Goal: Information Seeking & Learning: Compare options

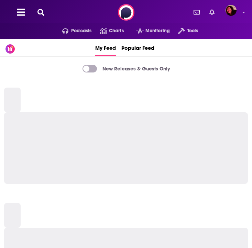
click at [40, 14] on icon at bounding box center [40, 12] width 7 height 7
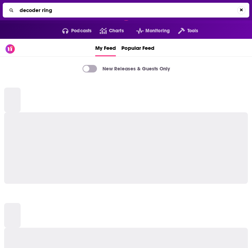
type input "decoder ring"
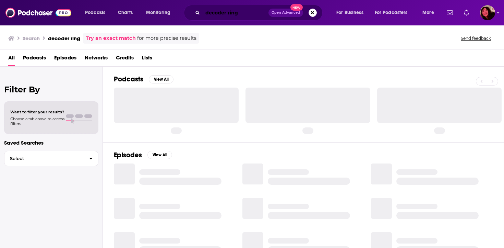
click at [245, 11] on input "decoder ring" at bounding box center [236, 12] width 66 height 11
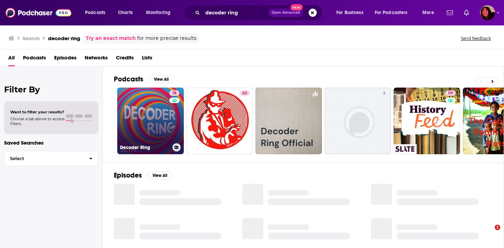
click at [155, 115] on link "76 Decoder Ring" at bounding box center [150, 121] width 67 height 67
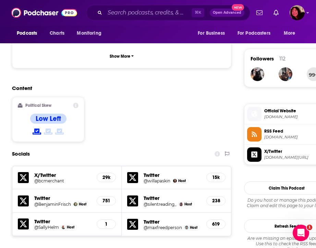
scroll to position [402, 0]
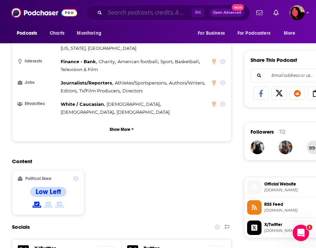
click at [133, 12] on input "Search podcasts, credits, & more..." at bounding box center [148, 12] width 87 height 11
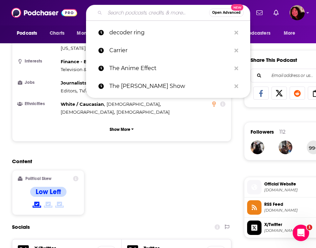
paste input "ICYMI"
type input "ICYMI"
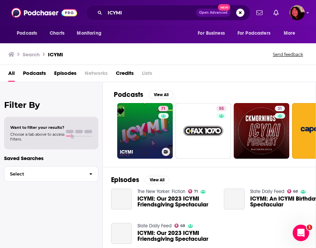
click at [132, 126] on link "71 ICYMI" at bounding box center [145, 131] width 56 height 56
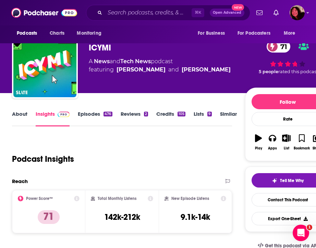
scroll to position [1406, 0]
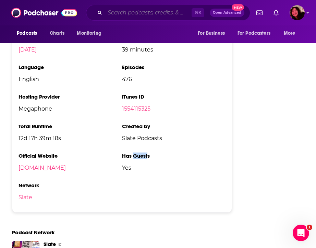
click at [141, 15] on input "Search podcasts, credits, & more..." at bounding box center [148, 12] width 87 height 11
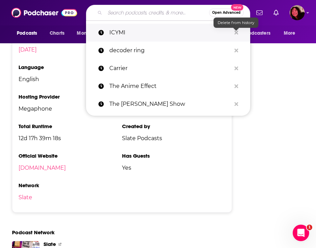
click at [237, 32] on icon "Search podcasts, credits, & more..." at bounding box center [237, 33] width 4 height 4
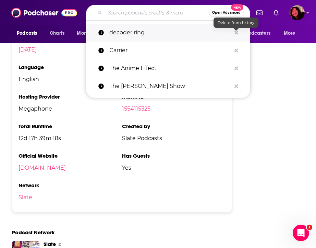
click at [237, 32] on icon "Search podcasts, credits, & more..." at bounding box center [237, 33] width 4 height 4
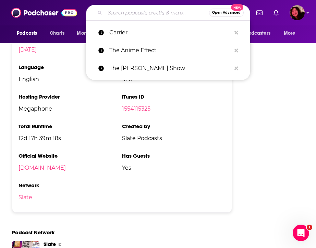
click at [135, 15] on input "Search podcasts, credits, & more..." at bounding box center [157, 12] width 104 height 11
paste input "Endless Thread"
type input "Endless Thread"
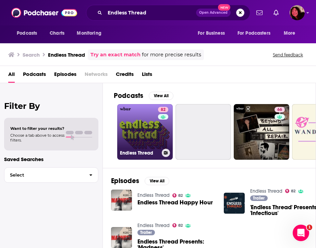
click at [158, 143] on link "82 Endless Thread" at bounding box center [145, 132] width 56 height 56
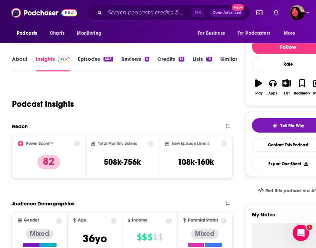
scroll to position [75, 0]
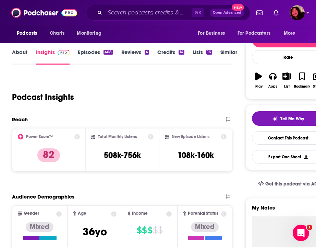
click at [100, 100] on div "Podcast Insights" at bounding box center [119, 92] width 215 height 35
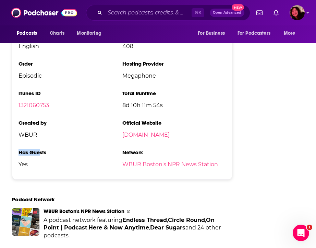
click at [152, 2] on div "Podcasts Charts Monitoring ⌘ K Open Advanced New For Business For Podcasters Mo…" at bounding box center [158, 12] width 316 height 25
click at [143, 9] on input "Search podcasts, credits, & more..." at bounding box center [148, 12] width 87 height 11
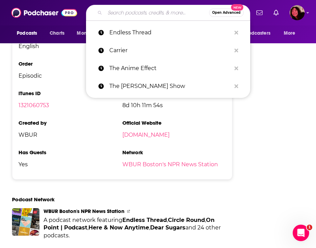
paste input "American Hysteria"
type input "American Hysteria"
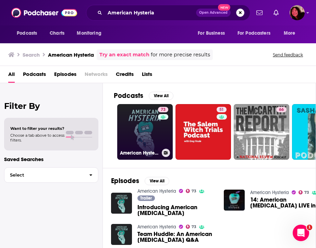
click at [146, 135] on link "73 American Hysteria" at bounding box center [145, 132] width 56 height 56
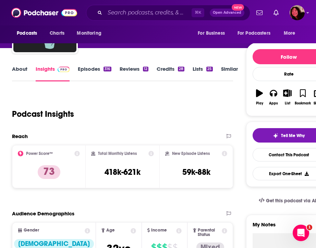
scroll to position [1331, 0]
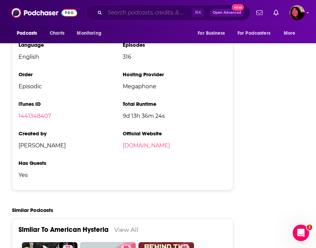
click at [126, 14] on input "Search podcasts, credits, & more..." at bounding box center [148, 12] width 87 height 11
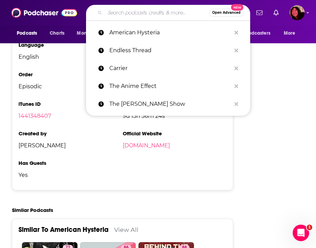
paste input "Longform"
type input "Longform"
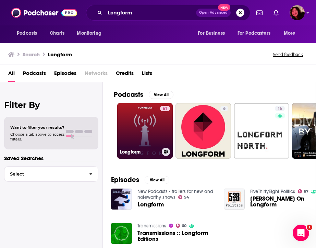
click at [144, 129] on link "61 Longform" at bounding box center [145, 131] width 56 height 56
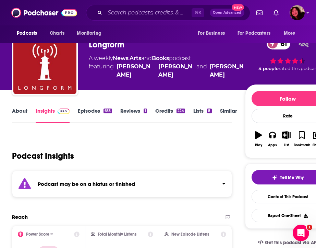
scroll to position [17, 0]
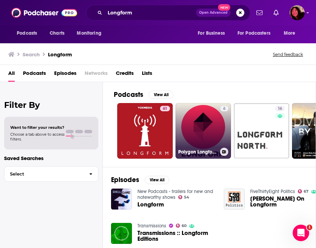
click at [209, 113] on link "6 Polygon Longform" at bounding box center [204, 131] width 56 height 56
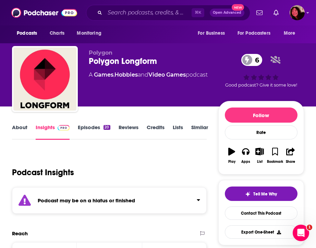
click at [137, 185] on div "Podcast Insights" at bounding box center [106, 168] width 189 height 35
click at [128, 197] on strong "Podcast may be on a hiatus or finished" at bounding box center [86, 200] width 97 height 7
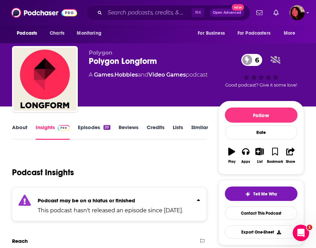
click at [128, 197] on strong "Podcast may be on a hiatus or finished" at bounding box center [86, 200] width 97 height 7
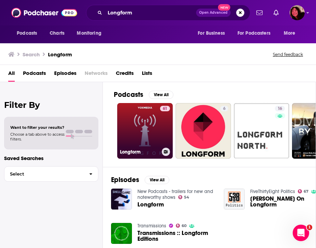
click at [128, 118] on link "61 Longform" at bounding box center [145, 131] width 56 height 56
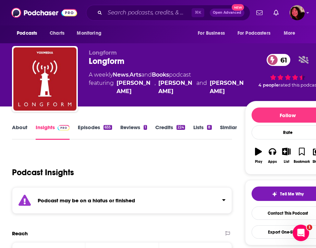
click at [89, 200] on strong "Podcast may be on a hiatus or finished" at bounding box center [86, 200] width 97 height 7
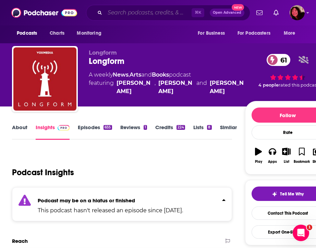
click at [134, 11] on input "Search podcasts, credits, & more..." at bounding box center [148, 12] width 87 height 11
paste input "Design Matters"
type input "Design Matters"
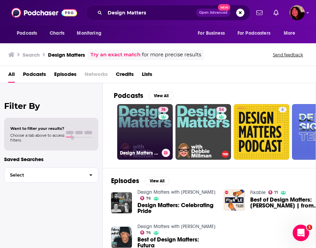
click at [136, 141] on link "76 Design Matters with Debbie Millman" at bounding box center [145, 132] width 56 height 56
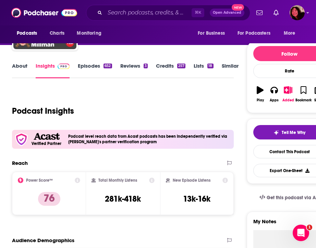
scroll to position [1470, 0]
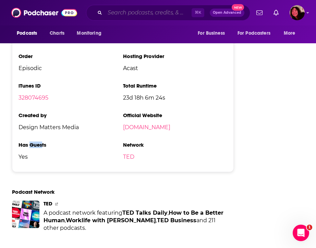
click at [138, 10] on input "Search podcasts, credits, & more..." at bounding box center [148, 12] width 87 height 11
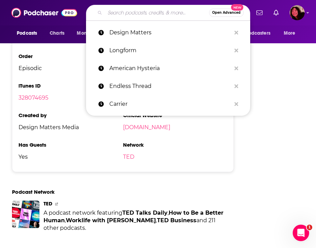
paste input "On Being"
type input "On Being"
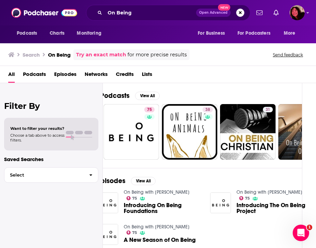
scroll to position [0, 15]
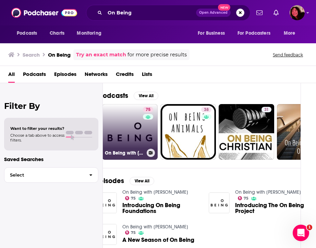
click at [131, 135] on link "75 On Being with Krista Tippett" at bounding box center [130, 132] width 56 height 56
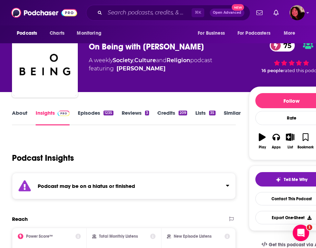
scroll to position [16, 0]
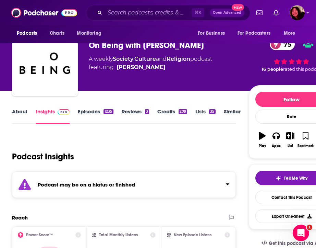
click at [69, 184] on strong "Podcast may be on a hiatus or finished" at bounding box center [86, 184] width 97 height 7
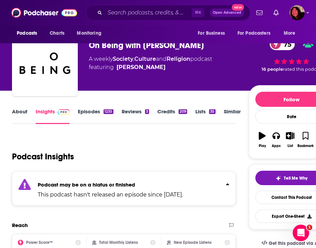
scroll to position [0, 0]
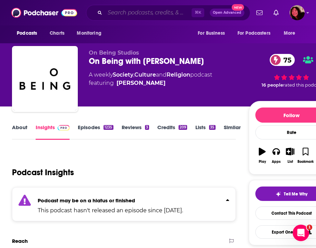
click at [107, 16] on input "Search podcasts, credits, & more..." at bounding box center [148, 12] width 87 height 11
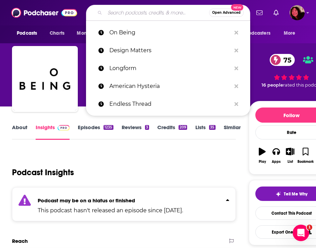
paste input "IRL: Online Life is Real Life"
type input "IRL: Online Life is Real Life"
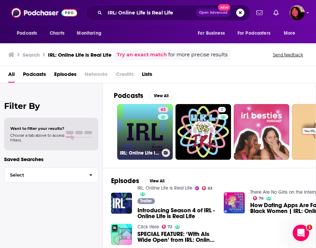
click at [135, 131] on link "63 IRL: Online Life is Real Life" at bounding box center [145, 132] width 56 height 56
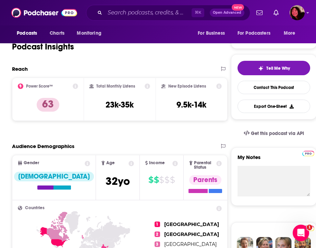
scroll to position [1078, 0]
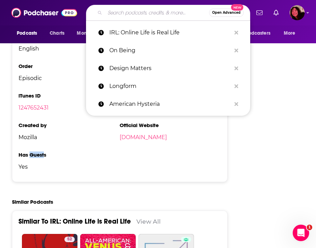
click at [156, 10] on input "Search podcasts, credits, & more..." at bounding box center [157, 12] width 104 height 11
paste input "What The Hack?"
type input "What The Hack?"
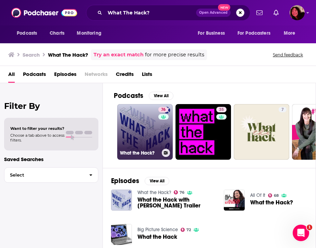
click at [134, 119] on link "76 What the Hack?" at bounding box center [145, 132] width 56 height 56
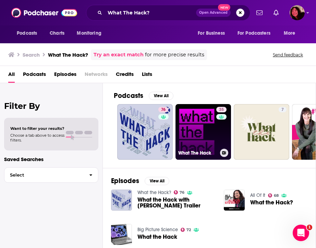
click at [209, 138] on link "35 What The Hack" at bounding box center [204, 132] width 56 height 56
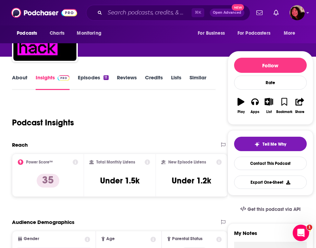
scroll to position [55, 0]
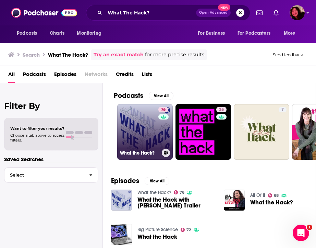
click at [143, 135] on link "76 What the Hack?" at bounding box center [145, 132] width 56 height 56
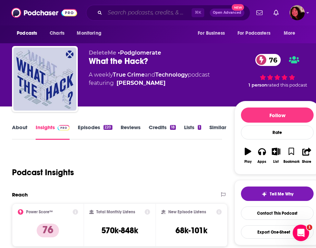
click at [140, 9] on input "Search podcasts, credits, & more..." at bounding box center [148, 12] width 87 height 11
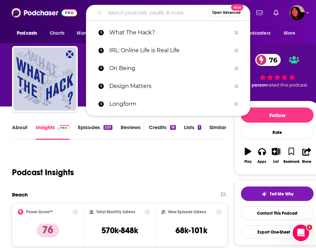
paste input "There Are No Girls on the Internet"
type input "There Are No Girls on the Internet"
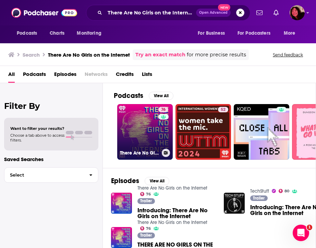
click at [143, 124] on link "76 There Are No Girls on the Internet" at bounding box center [145, 132] width 56 height 56
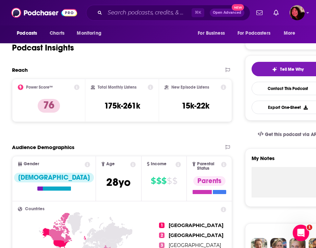
scroll to position [1296, 0]
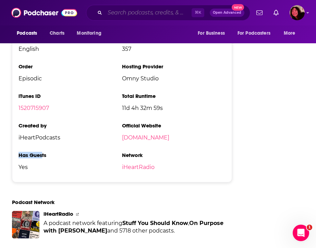
click at [141, 18] on input "Search podcasts, credits, & more..." at bounding box center [148, 12] width 87 height 11
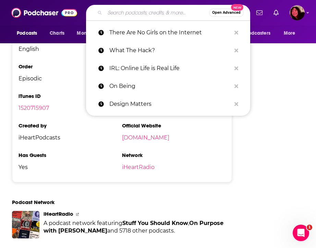
paste input "Longform"
type input "Longform"
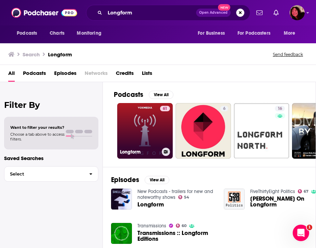
click at [143, 124] on link "61 Longform" at bounding box center [145, 131] width 56 height 56
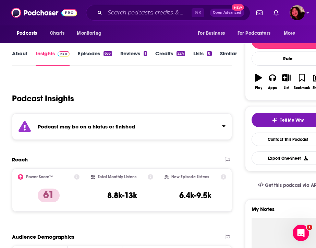
scroll to position [70, 0]
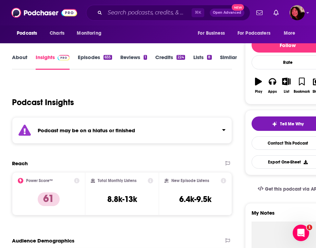
click at [20, 60] on link "About" at bounding box center [19, 62] width 15 height 16
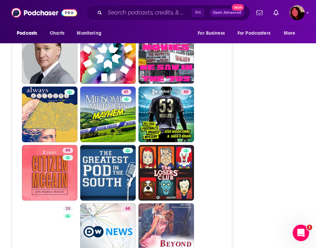
scroll to position [1829, 0]
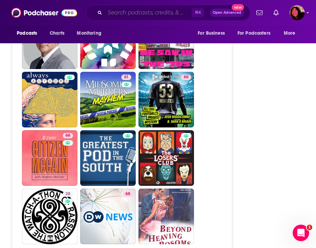
click at [150, 11] on input "Search podcasts, credits, & more..." at bounding box center [148, 12] width 87 height 11
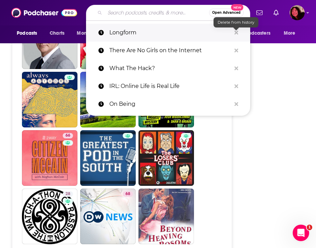
click at [236, 34] on icon "Search podcasts, credits, & more..." at bounding box center [237, 32] width 4 height 5
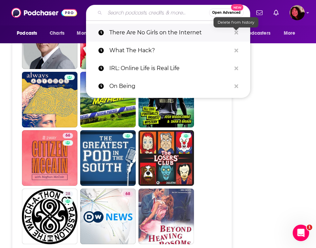
click at [236, 34] on icon "Search podcasts, credits, & more..." at bounding box center [237, 32] width 4 height 5
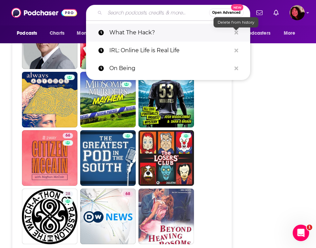
click at [236, 34] on icon "Search podcasts, credits, & more..." at bounding box center [237, 32] width 4 height 5
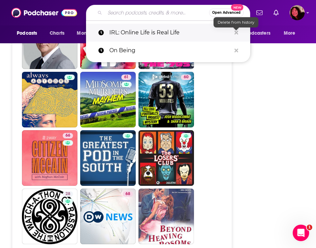
click at [236, 34] on icon "Search podcasts, credits, & more..." at bounding box center [237, 32] width 4 height 5
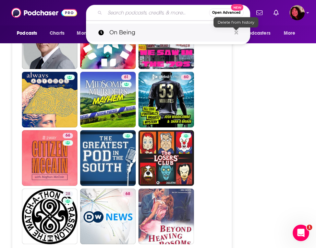
click at [236, 34] on icon "Search podcasts, credits, & more..." at bounding box center [237, 32] width 4 height 5
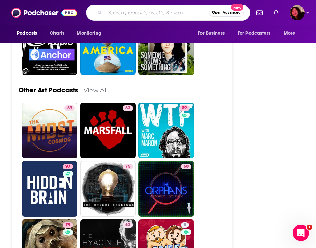
scroll to position [2379, 0]
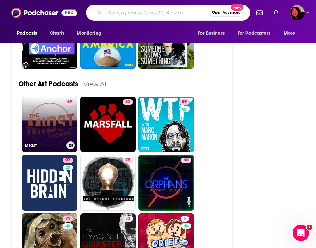
click at [62, 107] on link "69 Midst" at bounding box center [50, 124] width 56 height 56
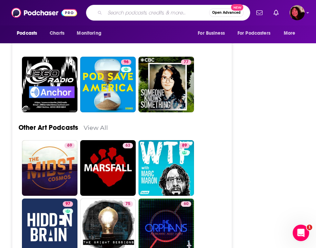
scroll to position [2334, 0]
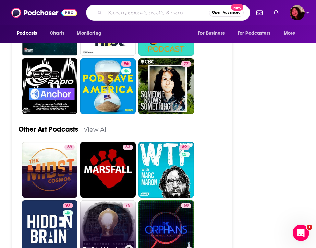
click at [103, 200] on link "75 The Bright Sessions" at bounding box center [108, 228] width 56 height 56
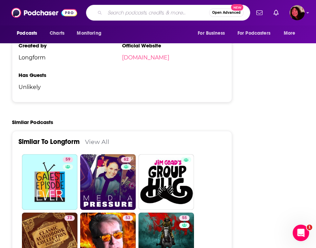
scroll to position [1418, 0]
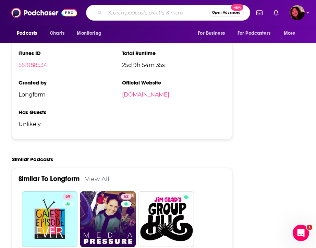
click at [102, 175] on link "View All" at bounding box center [97, 178] width 24 height 7
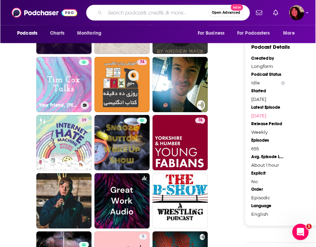
scroll to position [628, 0]
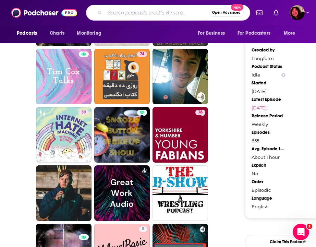
click at [134, 16] on input "Search podcasts, credits, & more..." at bounding box center [157, 12] width 104 height 11
paste input "Hard Fork"
type input "Hard Fork"
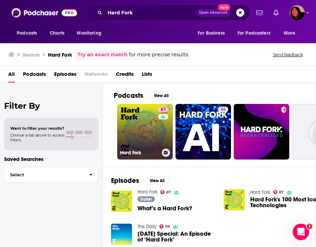
click at [121, 144] on link "87 Hard Fork" at bounding box center [145, 132] width 56 height 56
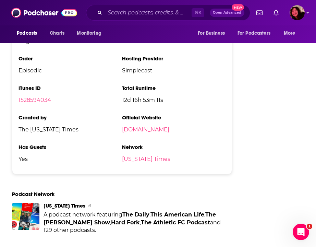
scroll to position [1208, 0]
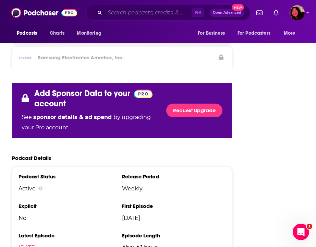
click at [146, 10] on input "Search podcasts, credits, & more..." at bounding box center [148, 12] width 87 height 11
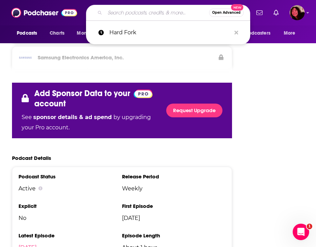
paste input "The Vergecast"
type input "The Vergecast"
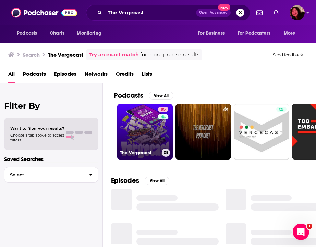
click at [121, 122] on link "85 The Vergecast" at bounding box center [145, 132] width 56 height 56
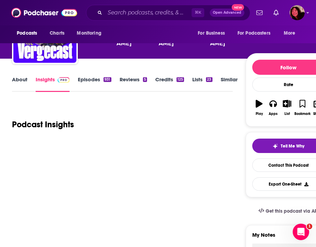
scroll to position [60, 0]
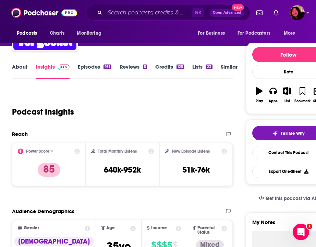
click at [88, 125] on div "Podcast Insights" at bounding box center [120, 107] width 216 height 35
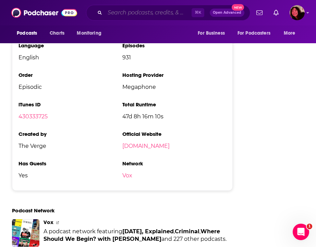
click at [120, 13] on input "Search podcasts, credits, & more..." at bounding box center [148, 12] width 87 height 11
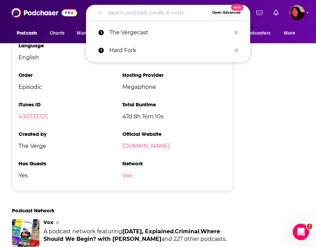
paste input "Tech Won’t Save Us"
type input "Tech Won’t Save Us"
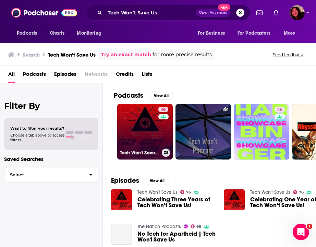
click at [138, 135] on link "76 Tech Won't Save Us" at bounding box center [145, 132] width 56 height 56
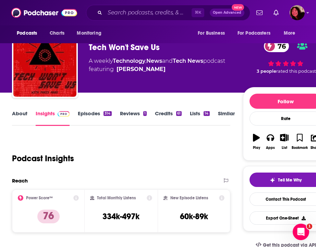
scroll to position [14, 0]
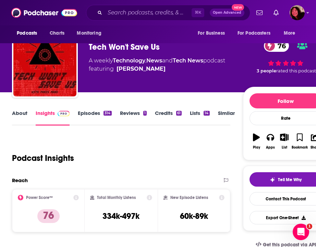
click at [79, 154] on div "Podcast Insights" at bounding box center [118, 154] width 213 height 35
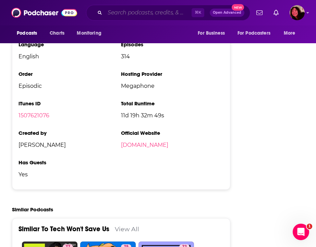
click at [123, 17] on input "Search podcasts, credits, & more..." at bounding box center [148, 12] width 87 height 11
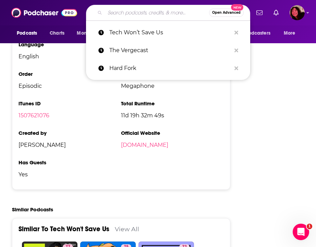
paste input "The Jordan Harbinger Show"
type input "The Jordan Harbinger Show"
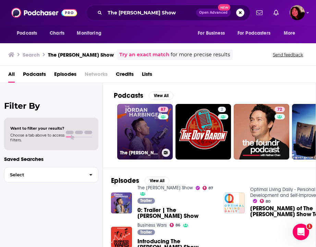
click at [144, 127] on link "87 The Jordan Harbinger Show" at bounding box center [145, 132] width 56 height 56
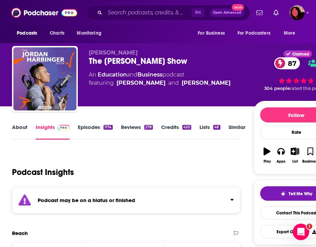
click at [102, 195] on div "Podcast may be on a hiatus or finished" at bounding box center [126, 200] width 229 height 26
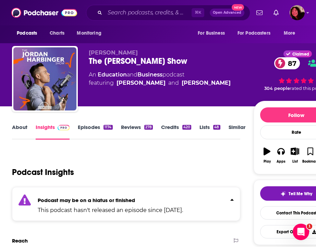
drag, startPoint x: 205, startPoint y: 61, endPoint x: 90, endPoint y: 61, distance: 114.6
click at [90, 61] on div "The Jordan Harbinger Show 87" at bounding box center [171, 61] width 165 height 10
copy h2 "The Jordan Harbinger Show"
click at [107, 17] on input "Search podcasts, credits, & more..." at bounding box center [148, 12] width 87 height 11
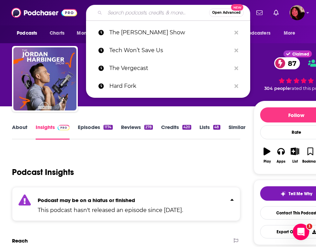
paste input "Science Vs"
type input "Science Vs"
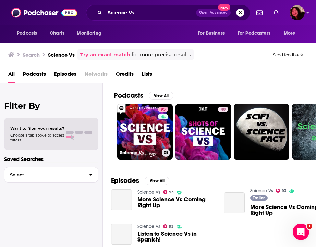
click at [135, 127] on link "93 Science Vs" at bounding box center [145, 132] width 56 height 56
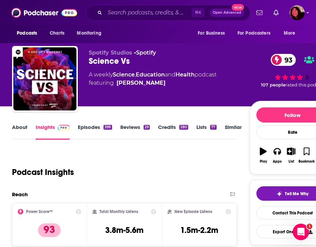
scroll to position [161, 0]
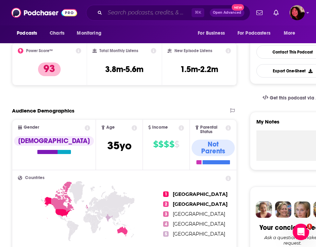
click at [143, 13] on input "Search podcasts, credits, & more..." at bounding box center [148, 12] width 87 height 11
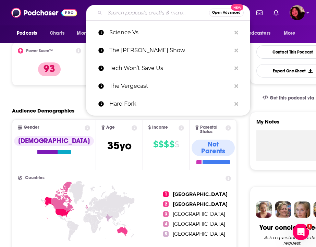
paste input "Radiolab"
type input "Radiolab"
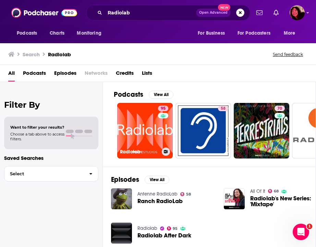
click at [122, 128] on link "95 Radiolab" at bounding box center [145, 131] width 56 height 56
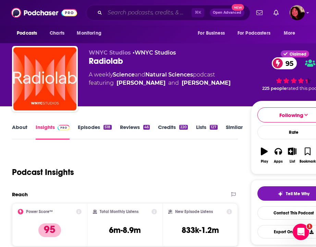
click at [118, 13] on input "Search podcasts, credits, & more..." at bounding box center [148, 12] width 87 height 11
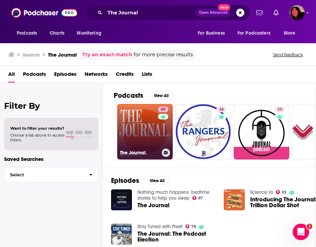
click at [144, 140] on link "89 The Journal." at bounding box center [145, 132] width 56 height 56
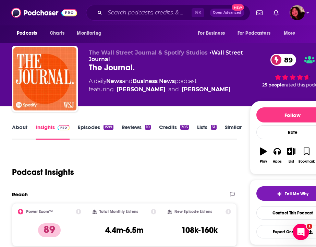
scroll to position [3, 0]
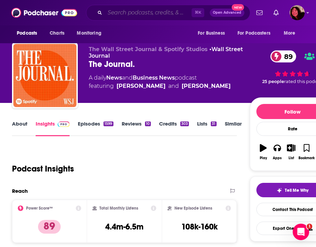
click at [136, 8] on input "Search podcasts, credits, & more..." at bounding box center [148, 12] width 87 height 11
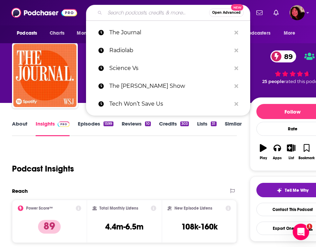
paste input "Crawlspace"
type input "Crawlspace"
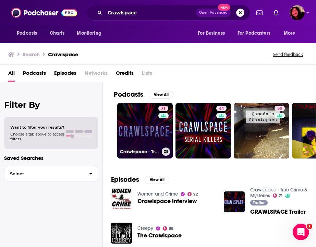
click at [137, 124] on link "71 Crawlspace - True Crime & Mysteries" at bounding box center [145, 131] width 56 height 56
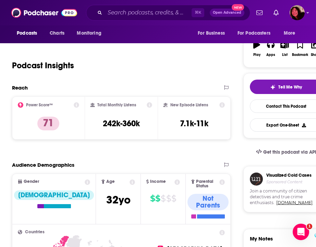
scroll to position [110, 0]
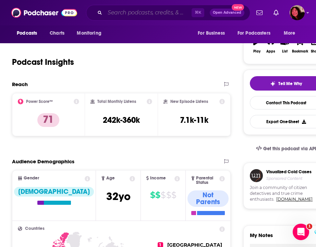
click at [118, 8] on input "Search podcasts, credits, & more..." at bounding box center [148, 12] width 87 height 11
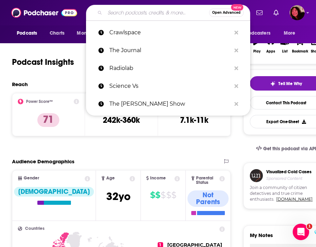
paste input "Eye on AI"
type input "Eye on AI"
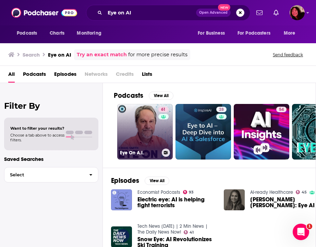
click at [132, 127] on link "61 Eye On A.I." at bounding box center [145, 132] width 56 height 56
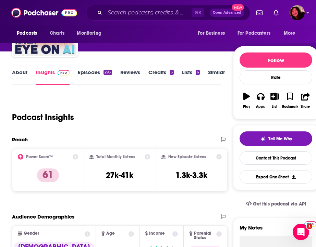
scroll to position [69, 0]
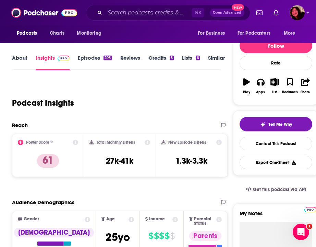
click at [102, 128] on div "Reach" at bounding box center [113, 125] width 202 height 7
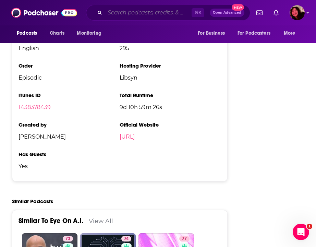
click at [125, 17] on input "Search podcasts, credits, & more..." at bounding box center [148, 12] width 87 height 11
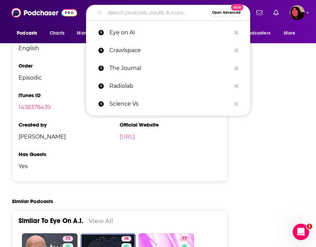
paste input "Latent Space"
type input "Latent Space"
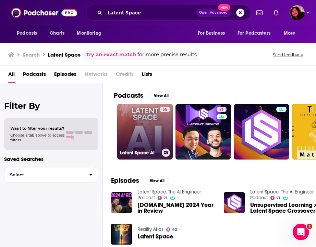
click at [144, 141] on link "55 Latent Space AI" at bounding box center [145, 132] width 56 height 56
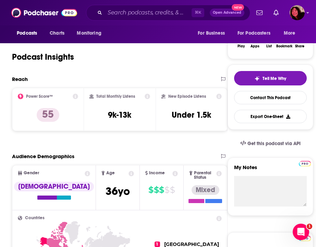
scroll to position [2411, 0]
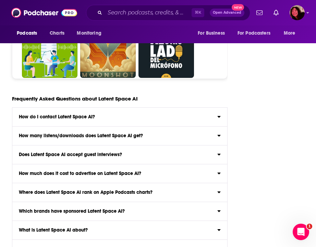
click at [118, 152] on h3 "Does Latent Space AI accept guest interviews?" at bounding box center [70, 154] width 103 height 5
click at [0, 0] on input "Does Latent Space AI accept guest interviews?" at bounding box center [0, 0] width 0 height 0
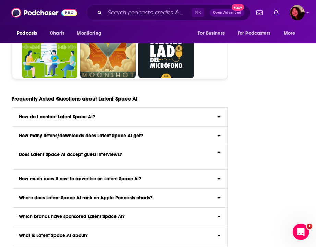
click at [118, 152] on h3 "Does Latent Space AI accept guest interviews?" at bounding box center [70, 154] width 103 height 5
click at [0, 0] on input "Does Latent Space AI accept guest interviews?" at bounding box center [0, 0] width 0 height 0
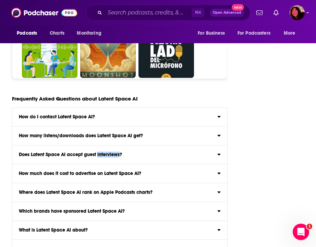
click at [118, 152] on h3 "Does Latent Space AI accept guest interviews?" at bounding box center [70, 154] width 103 height 5
click at [0, 0] on input "Does Latent Space AI accept guest interviews?" at bounding box center [0, 0] width 0 height 0
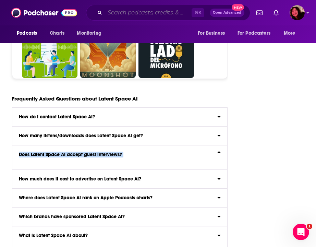
click at [120, 13] on input "Search podcasts, credits, & more..." at bounding box center [148, 12] width 87 height 11
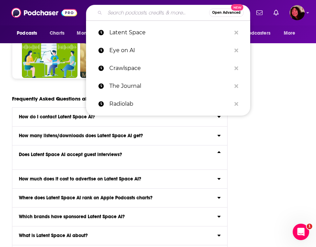
paste input "The Cognitive Revolution"
type input "The Cognitive Revolution"
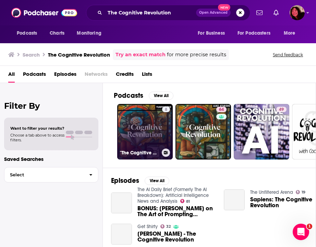
click at [140, 127] on link "8 "The Cognitive Revolution"" at bounding box center [145, 132] width 56 height 56
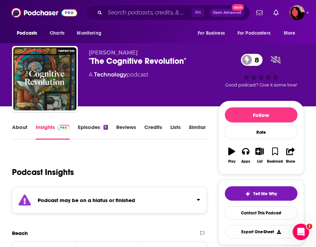
click at [106, 194] on div "Podcast may be on a hiatus or finished" at bounding box center [109, 200] width 195 height 26
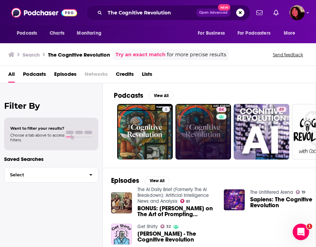
click at [198, 120] on link "64" at bounding box center [204, 132] width 56 height 56
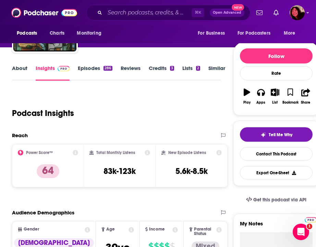
scroll to position [34, 0]
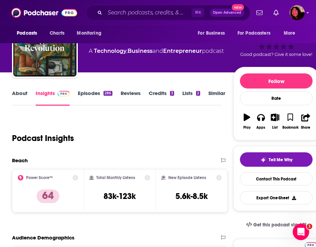
click at [94, 92] on link "Episodes 286" at bounding box center [95, 98] width 34 height 16
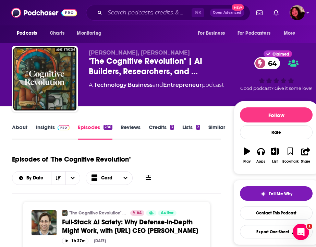
click at [14, 127] on link "About" at bounding box center [19, 132] width 15 height 16
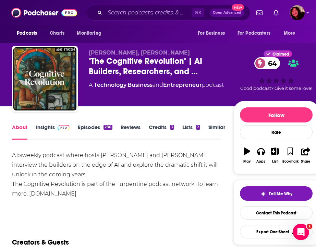
click at [39, 124] on div "About Insights Episodes 286 Reviews Credits 3 Lists 2 Similar" at bounding box center [116, 131] width 209 height 17
click at [40, 126] on link "Insights" at bounding box center [53, 132] width 34 height 16
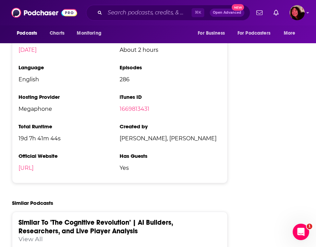
scroll to position [2577, 0]
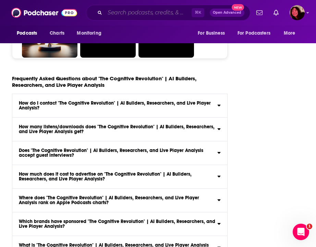
click at [121, 18] on input "Search podcasts, credits, & more..." at bounding box center [148, 12] width 87 height 11
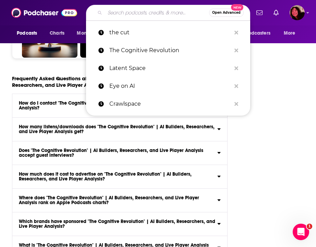
paste input "Marketplace Tech"
type input "Marketplace Tech"
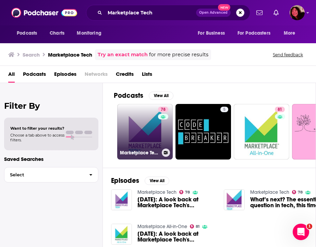
click at [142, 133] on link "78 Marketplace Tech" at bounding box center [145, 132] width 56 height 56
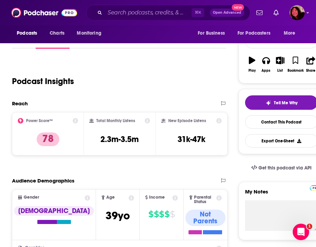
scroll to position [1422, 0]
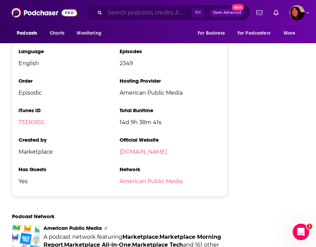
click at [118, 14] on input "Search podcasts, credits, & more..." at bounding box center [148, 12] width 87 height 11
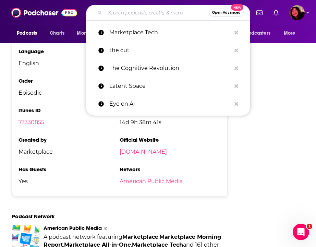
paste input "The Journal"
type input "The Journal"
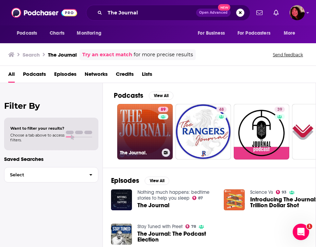
click at [133, 115] on link "89 The Journal." at bounding box center [145, 132] width 56 height 56
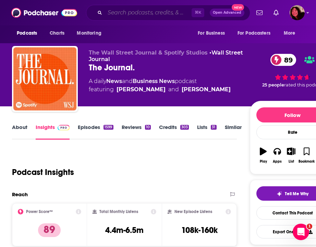
click at [122, 12] on input "Search podcasts, credits, & more..." at bounding box center [148, 12] width 87 height 11
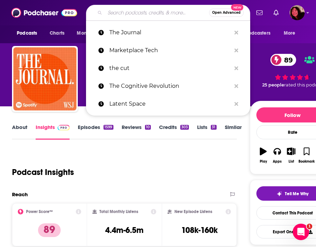
paste input "Big Technology"
type input "Big Technology"
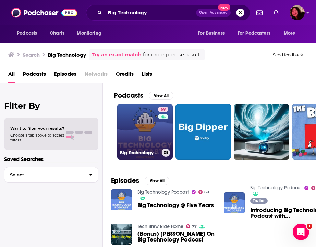
click at [134, 112] on link "69 Big Technology Podcast" at bounding box center [145, 132] width 56 height 56
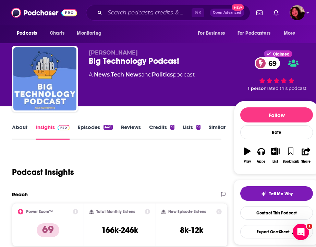
scroll to position [69, 0]
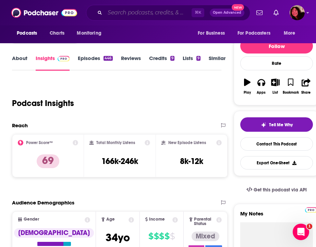
click at [118, 14] on input "Search podcasts, credits, & more..." at bounding box center [148, 12] width 87 height 11
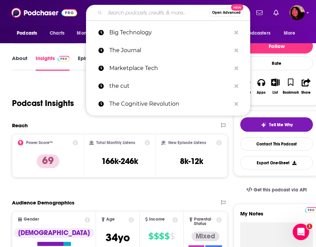
paste input "Land of the Giants"
type input "Land of the Giants"
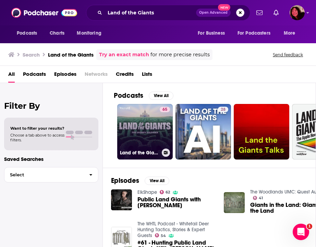
click at [136, 130] on link "65 Land of the Giants" at bounding box center [145, 132] width 56 height 56
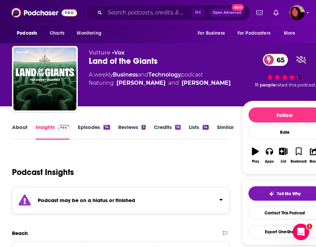
click at [92, 193] on div "Podcast may be on a hiatus or finished" at bounding box center [121, 200] width 218 height 26
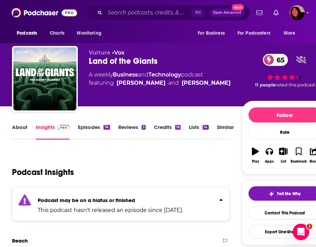
click at [96, 131] on link "Episodes 74" at bounding box center [94, 132] width 32 height 16
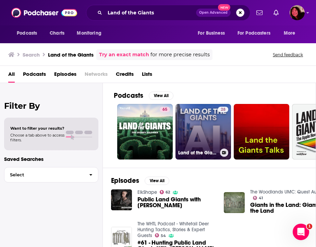
click at [206, 130] on link "28 Land of the Giants AI" at bounding box center [204, 132] width 56 height 56
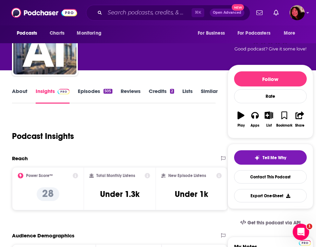
scroll to position [37, 0]
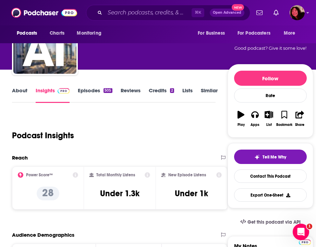
click at [98, 122] on div "Podcast Insights" at bounding box center [111, 131] width 198 height 35
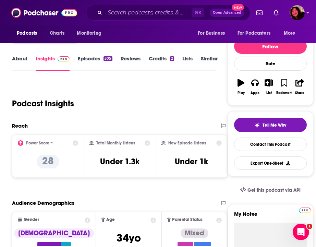
scroll to position [27, 0]
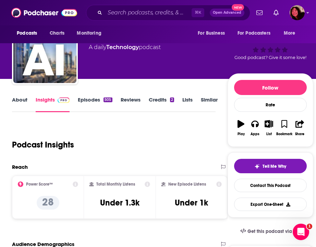
click at [22, 100] on link "About" at bounding box center [19, 104] width 15 height 16
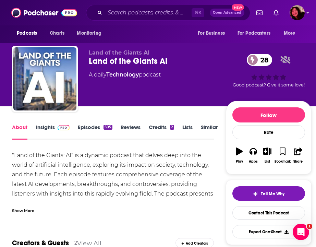
click at [44, 126] on link "Insights" at bounding box center [53, 132] width 34 height 16
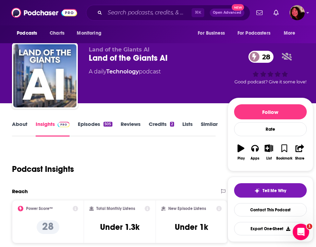
scroll to position [4, 0]
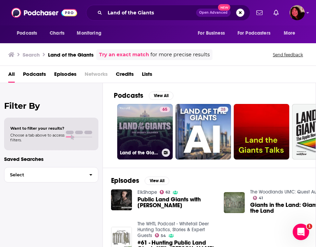
click at [151, 129] on link "65 Land of the Giants" at bounding box center [145, 132] width 56 height 56
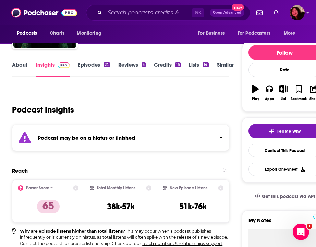
scroll to position [14, 0]
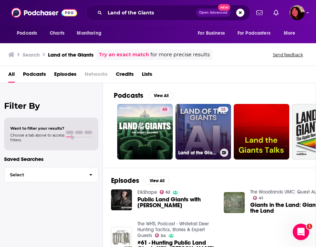
click at [228, 147] on div "28" at bounding box center [223, 128] width 10 height 42
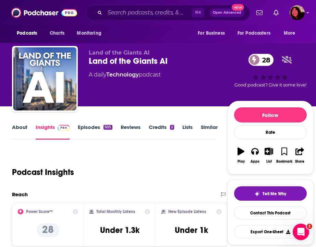
click at [100, 43] on div "Land of the Giants AI Land of the Giants AI 28 A daily Technology podcast 28 Go…" at bounding box center [163, 72] width 312 height 69
click at [120, 56] on span "Land of the Giants AI" at bounding box center [119, 52] width 61 height 7
click at [121, 13] on input "Search podcasts, credits, & more..." at bounding box center [148, 12] width 87 height 11
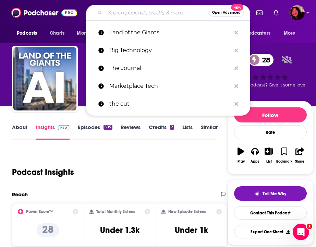
paste input "ICYMI"
type input "ICYMI"
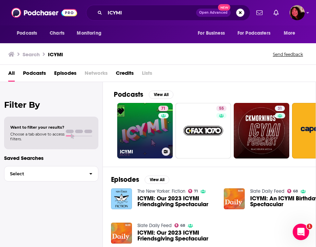
click at [150, 141] on link "71 ICYMI" at bounding box center [145, 131] width 56 height 56
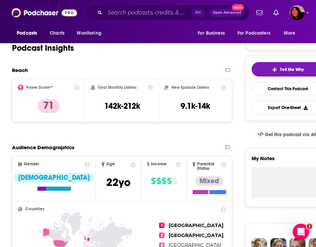
scroll to position [138, 0]
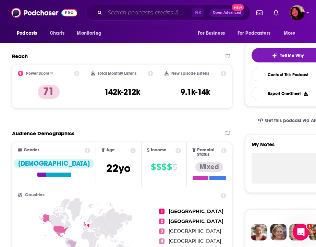
click at [120, 13] on input "Search podcasts, credits, & more..." at bounding box center [148, 12] width 87 height 11
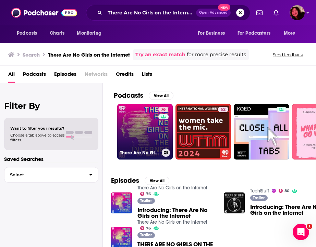
click at [141, 129] on link "76 There Are No Girls on the Internet" at bounding box center [145, 132] width 56 height 56
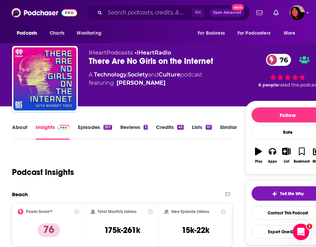
scroll to position [1296, 0]
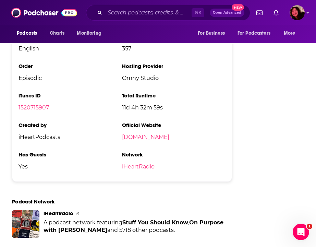
click at [151, 122] on h3 "Official Website" at bounding box center [174, 125] width 104 height 7
click at [152, 15] on input "Search podcasts, credits, & more..." at bounding box center [148, 12] width 87 height 11
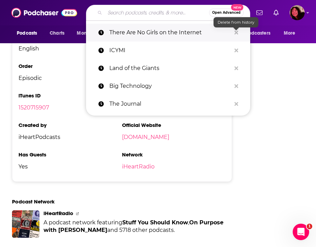
click at [238, 34] on icon "Search podcasts, credits, & more..." at bounding box center [237, 32] width 4 height 5
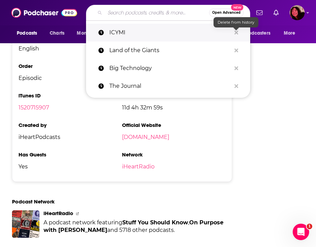
click at [238, 34] on icon "Search podcasts, credits, & more..." at bounding box center [237, 32] width 4 height 5
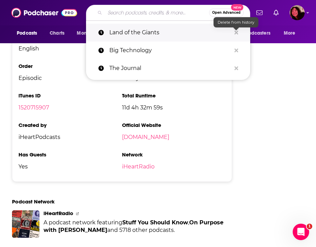
click at [238, 34] on icon "Search podcasts, credits, & more..." at bounding box center [237, 32] width 4 height 5
click at [235, 34] on icon "Search podcasts, credits, & more..." at bounding box center [237, 33] width 4 height 4
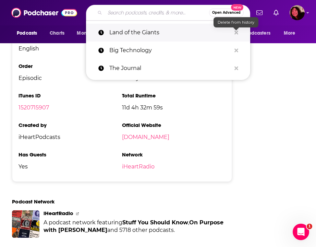
click at [235, 34] on icon "Search podcasts, credits, & more..." at bounding box center [237, 33] width 4 height 4
click at [239, 31] on button "Search podcasts, credits, & more..." at bounding box center [236, 32] width 11 height 13
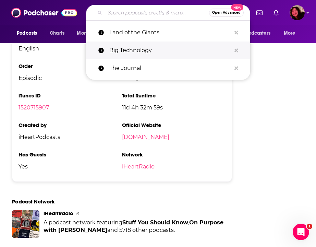
click at [238, 47] on button "Search podcasts, credits, & more..." at bounding box center [236, 50] width 11 height 13
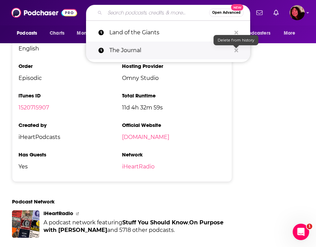
click at [237, 52] on icon "Search podcasts, credits, & more..." at bounding box center [237, 50] width 4 height 5
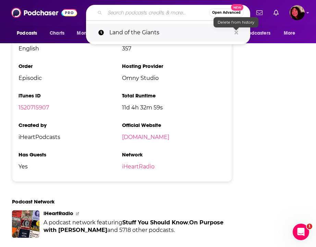
click at [236, 35] on div "Search podcasts, credits, & more..." at bounding box center [237, 33] width 4 height 6
click at [238, 30] on icon "Search podcasts, credits, & more..." at bounding box center [237, 32] width 4 height 5
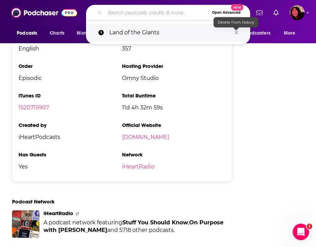
click at [237, 32] on icon "Search podcasts, credits, & more..." at bounding box center [237, 33] width 4 height 4
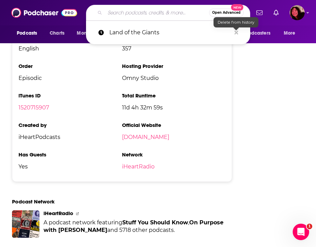
click at [168, 15] on input "Search podcasts, credits, & more..." at bounding box center [157, 12] width 104 height 11
click at [161, 63] on li "Hosting Provider Omny Studio" at bounding box center [174, 75] width 104 height 24
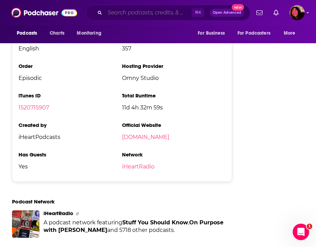
click at [136, 12] on input "Search podcasts, credits, & more..." at bounding box center [148, 12] width 87 height 11
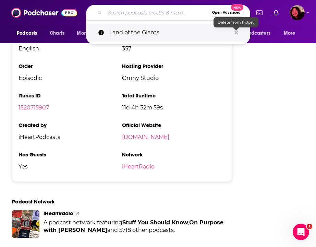
click at [236, 30] on icon "Search podcasts, credits, & more..." at bounding box center [237, 32] width 4 height 5
click at [236, 31] on icon "Search podcasts, credits, & more..." at bounding box center [237, 32] width 4 height 5
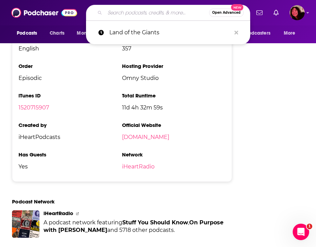
click at [124, 8] on input "Search podcasts, credits, & more..." at bounding box center [157, 12] width 104 height 11
paste input "Talk Easy,"
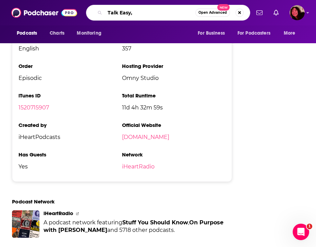
type input "Talk Easy"
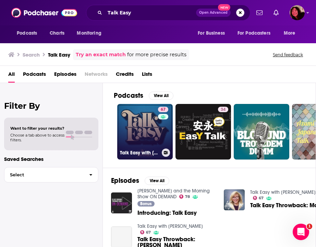
click at [140, 129] on link "67 Talk Easy with Sam Fragoso" at bounding box center [145, 132] width 56 height 56
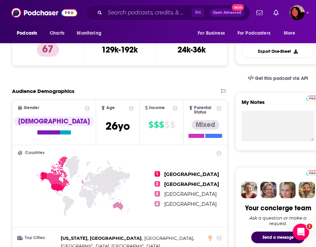
scroll to position [1407, 0]
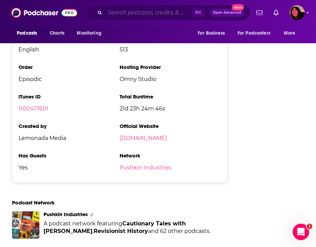
click at [121, 14] on input "Search podcasts, credits, & more..." at bounding box center [148, 12] width 87 height 11
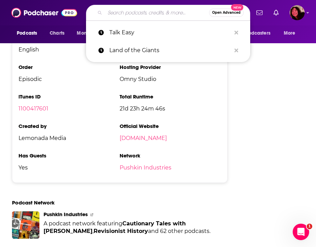
paste input "Origin Story"
type input "Origin Story"
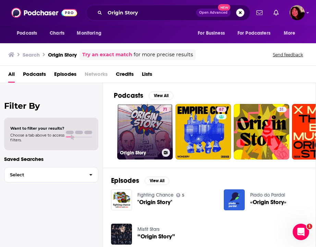
click at [136, 139] on link "71 Origin Story" at bounding box center [145, 132] width 56 height 56
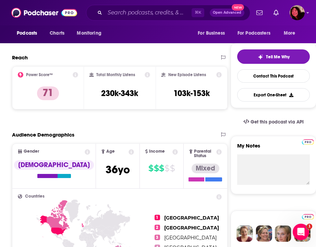
scroll to position [146, 0]
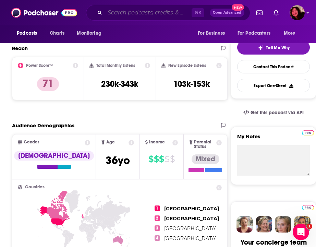
click at [127, 14] on input "Search podcasts, credits, & more..." at bounding box center [148, 12] width 87 height 11
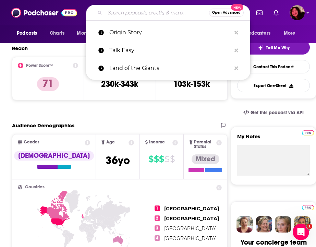
paste input "Working"
type input "Working"
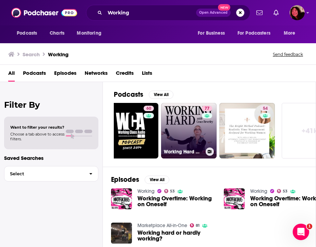
scroll to position [0, 330]
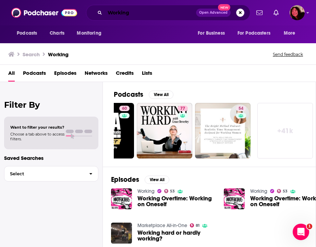
click at [137, 12] on input "Working" at bounding box center [150, 12] width 91 height 11
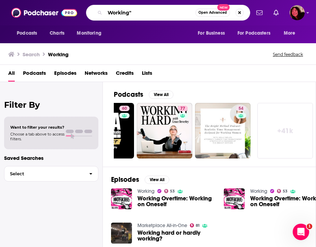
click at [109, 13] on input "Working"" at bounding box center [150, 12] width 91 height 11
type input ""Working""
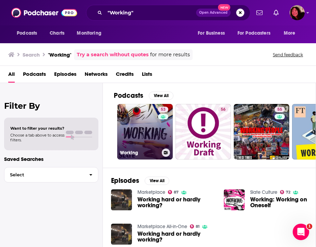
click at [147, 131] on link "53 Working" at bounding box center [145, 132] width 56 height 56
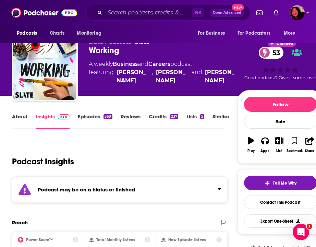
scroll to position [11, 0]
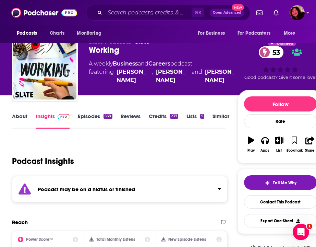
click at [113, 192] on div "Podcast may be on a hiatus or finished" at bounding box center [120, 189] width 216 height 26
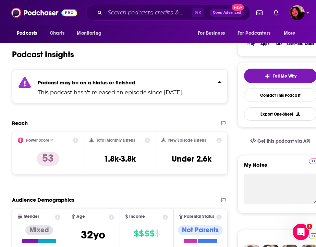
scroll to position [0, 0]
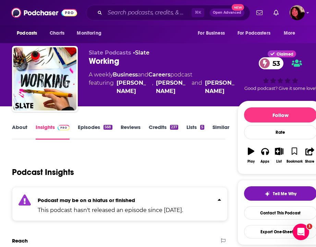
click at [86, 126] on link "Episodes 568" at bounding box center [95, 132] width 34 height 16
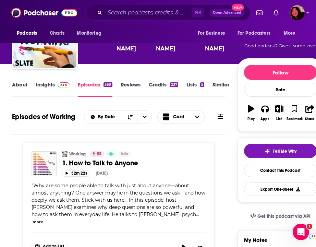
scroll to position [136, 0]
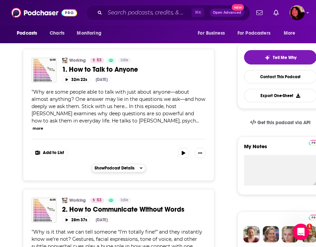
click at [107, 166] on span "Show Podcast Details" at bounding box center [115, 168] width 40 height 5
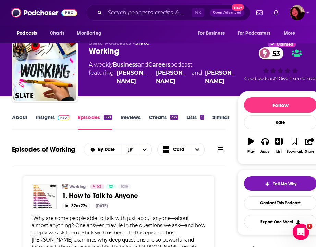
scroll to position [0, 0]
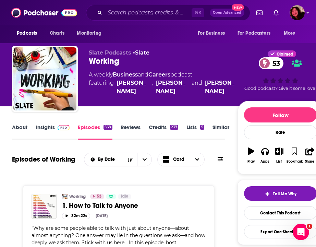
click at [23, 127] on link "About" at bounding box center [19, 132] width 15 height 16
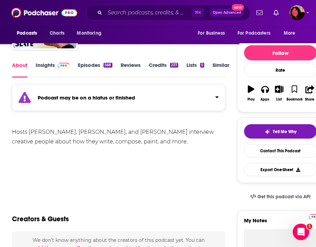
scroll to position [61, 0]
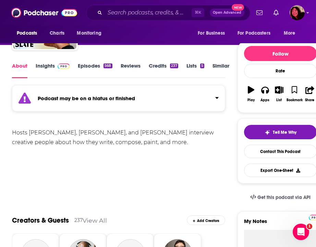
click at [47, 67] on link "Insights" at bounding box center [53, 70] width 34 height 16
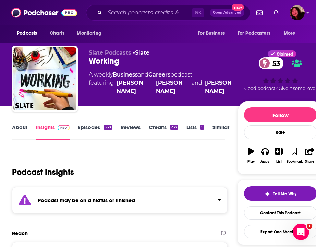
click at [89, 126] on link "Episodes 568" at bounding box center [95, 132] width 34 height 16
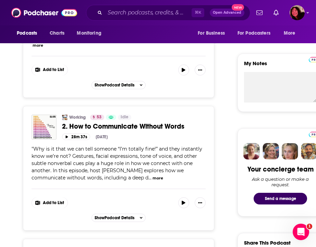
scroll to position [86, 0]
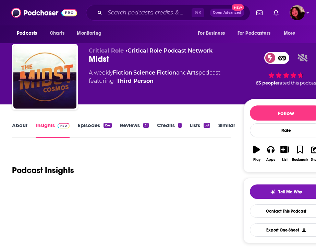
scroll to position [2, 0]
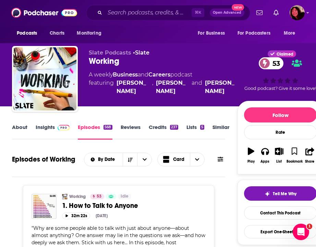
click at [126, 19] on div "⌘ K Open Advanced New" at bounding box center [168, 13] width 164 height 16
click at [121, 15] on input "Search podcasts, credits, & more..." at bounding box center [148, 12] width 87 height 11
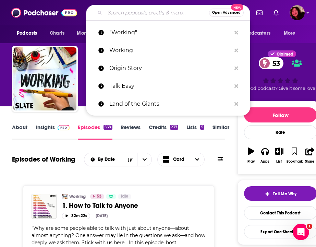
paste input "Talkhouse Podcast"
type input "Talkhouse Podcast"
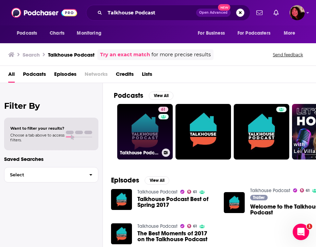
click at [143, 136] on link "61 Talkhouse Podcast" at bounding box center [145, 132] width 56 height 56
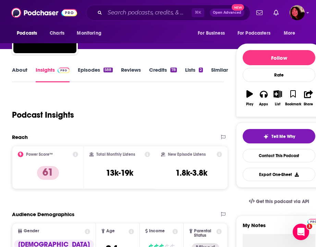
scroll to position [63, 0]
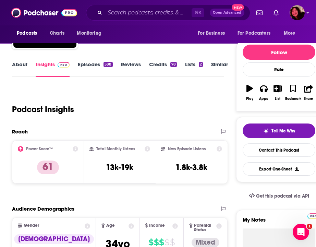
click at [79, 155] on div "Power Score™ 61" at bounding box center [48, 161] width 72 height 43
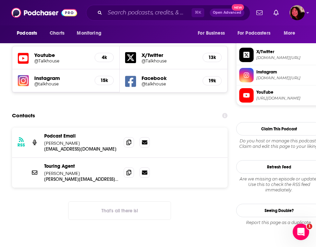
scroll to position [0, 0]
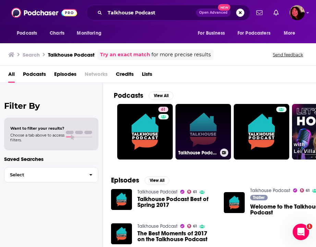
click at [198, 111] on link "Talkhouse Podcast - Music" at bounding box center [204, 132] width 56 height 56
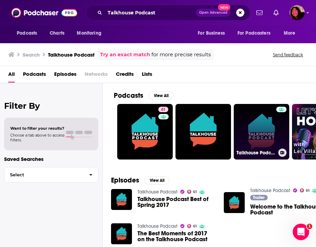
click at [255, 123] on link "Talkhouse Podcast" at bounding box center [262, 132] width 56 height 56
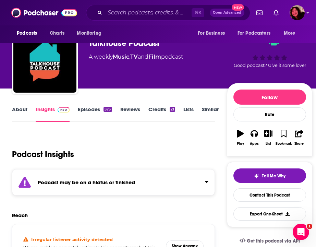
scroll to position [21, 0]
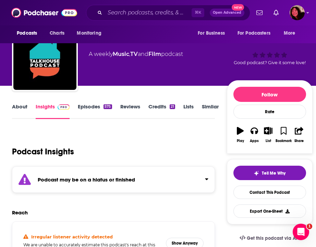
click at [82, 185] on div "Podcast may be on a hiatus or finished" at bounding box center [113, 179] width 203 height 26
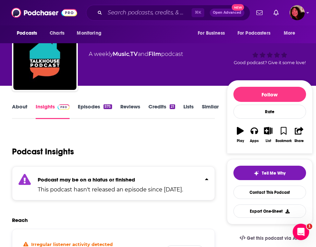
click at [82, 185] on div "Podcast may be on a hiatus or finished This podcast hasn't released an episode …" at bounding box center [111, 183] width 146 height 21
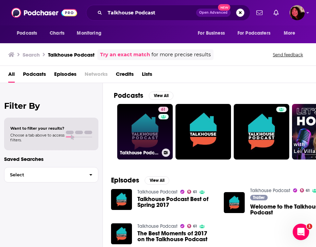
click at [138, 112] on link "61 Talkhouse Podcast" at bounding box center [145, 132] width 56 height 56
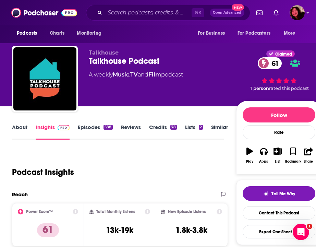
scroll to position [4, 0]
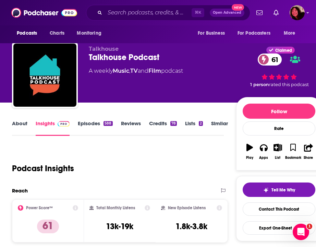
click at [86, 129] on link "Episodes 588" at bounding box center [95, 128] width 35 height 16
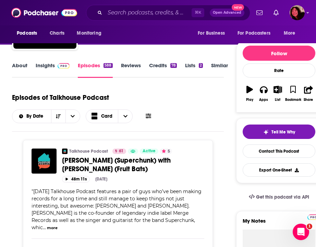
scroll to position [3, 0]
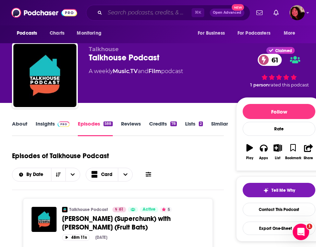
click at [139, 15] on input "Search podcasts, credits, & more..." at bounding box center [148, 12] width 87 height 11
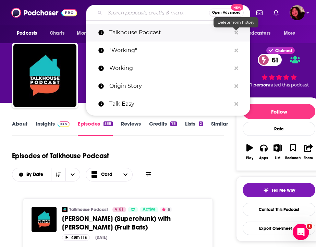
click at [236, 33] on icon "Search podcasts, credits, & more..." at bounding box center [237, 33] width 4 height 4
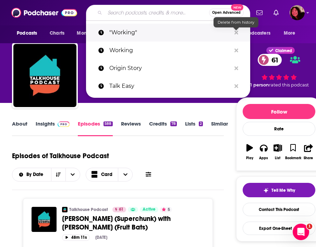
click at [236, 33] on icon "Search podcasts, credits, & more..." at bounding box center [237, 33] width 4 height 4
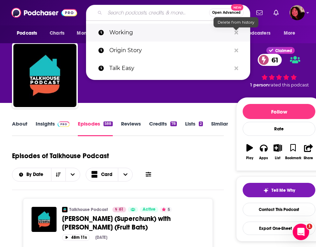
click at [236, 33] on icon "Search podcasts, credits, & more..." at bounding box center [237, 33] width 4 height 4
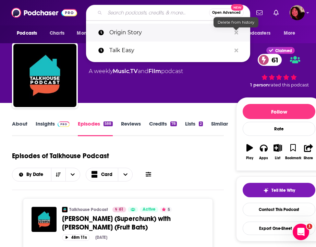
click at [236, 33] on icon "Search podcasts, credits, & more..." at bounding box center [237, 33] width 4 height 4
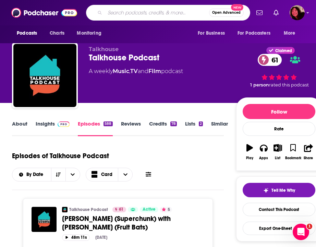
click at [153, 13] on input "Search podcasts, credits, & more..." at bounding box center [157, 12] width 104 height 11
paste input "404 Media"
type input "404 Media"
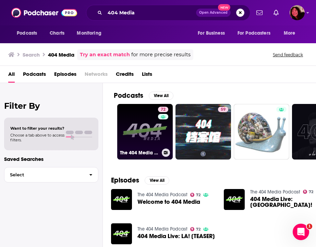
click at [147, 137] on link "72 The 404 Media Podcast" at bounding box center [145, 132] width 56 height 56
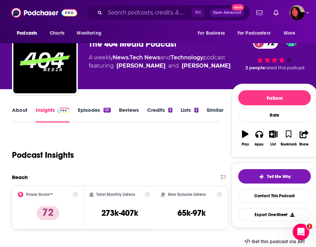
scroll to position [109, 0]
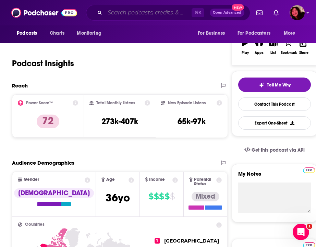
click at [154, 14] on input "Search podcasts, credits, & more..." at bounding box center [148, 12] width 87 height 11
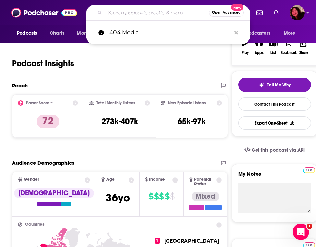
paste input "Future Ready Leadership with [PERSON_NAME]"
type input "Future Ready Leadership with [PERSON_NAME]"
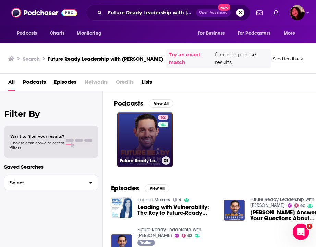
click at [135, 141] on link "62 Future Ready Leadership With [PERSON_NAME]" at bounding box center [145, 140] width 56 height 56
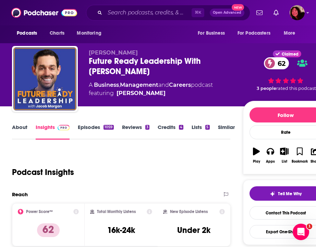
scroll to position [11, 0]
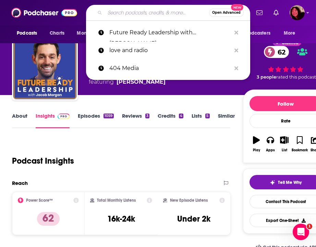
click at [121, 11] on input "Search podcasts, credits, & more..." at bounding box center [157, 12] width 104 height 11
paste input "AI and the Future of Work"
type input "AI and the Future of Work"
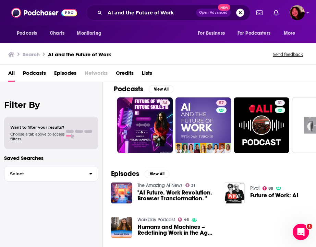
scroll to position [6, 0]
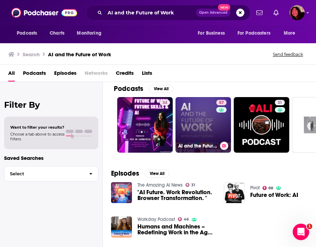
click at [187, 124] on link "57 AI and the Future of Work: Artificial Intelligence in the Workplace, Busines…" at bounding box center [204, 125] width 56 height 56
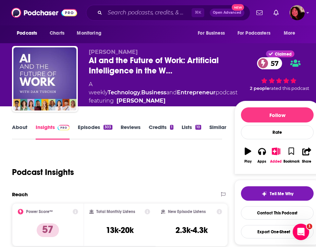
scroll to position [2, 0]
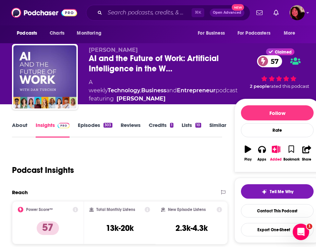
click at [116, 18] on div "⌘ K Open Advanced New" at bounding box center [168, 13] width 164 height 16
click at [117, 14] on input "Search podcasts, credits, & more..." at bounding box center [148, 12] width 87 height 11
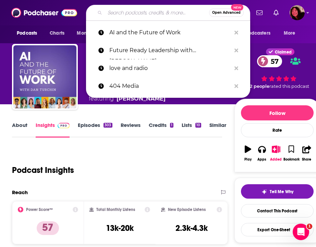
paste input "Managing the Future of Work"
type input "Managing the Future of Work"
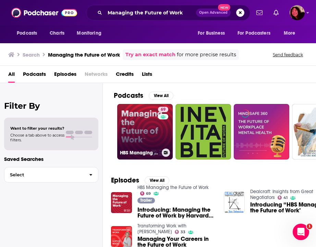
click at [139, 147] on link "69 HBS Managing the Future of Work" at bounding box center [145, 132] width 56 height 56
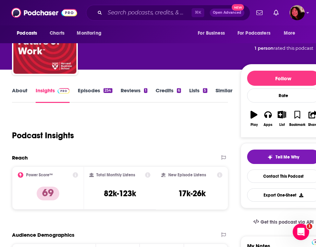
scroll to position [141, 0]
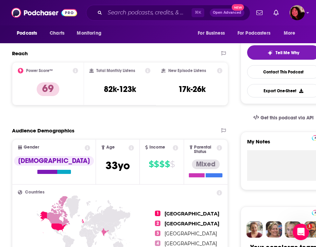
click at [124, 137] on div "Audience Demographics" at bounding box center [120, 133] width 216 height 12
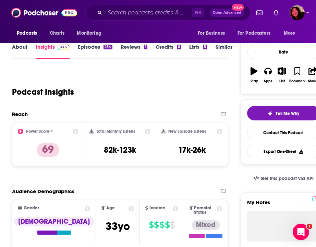
scroll to position [0, 0]
